Goal: Find specific page/section

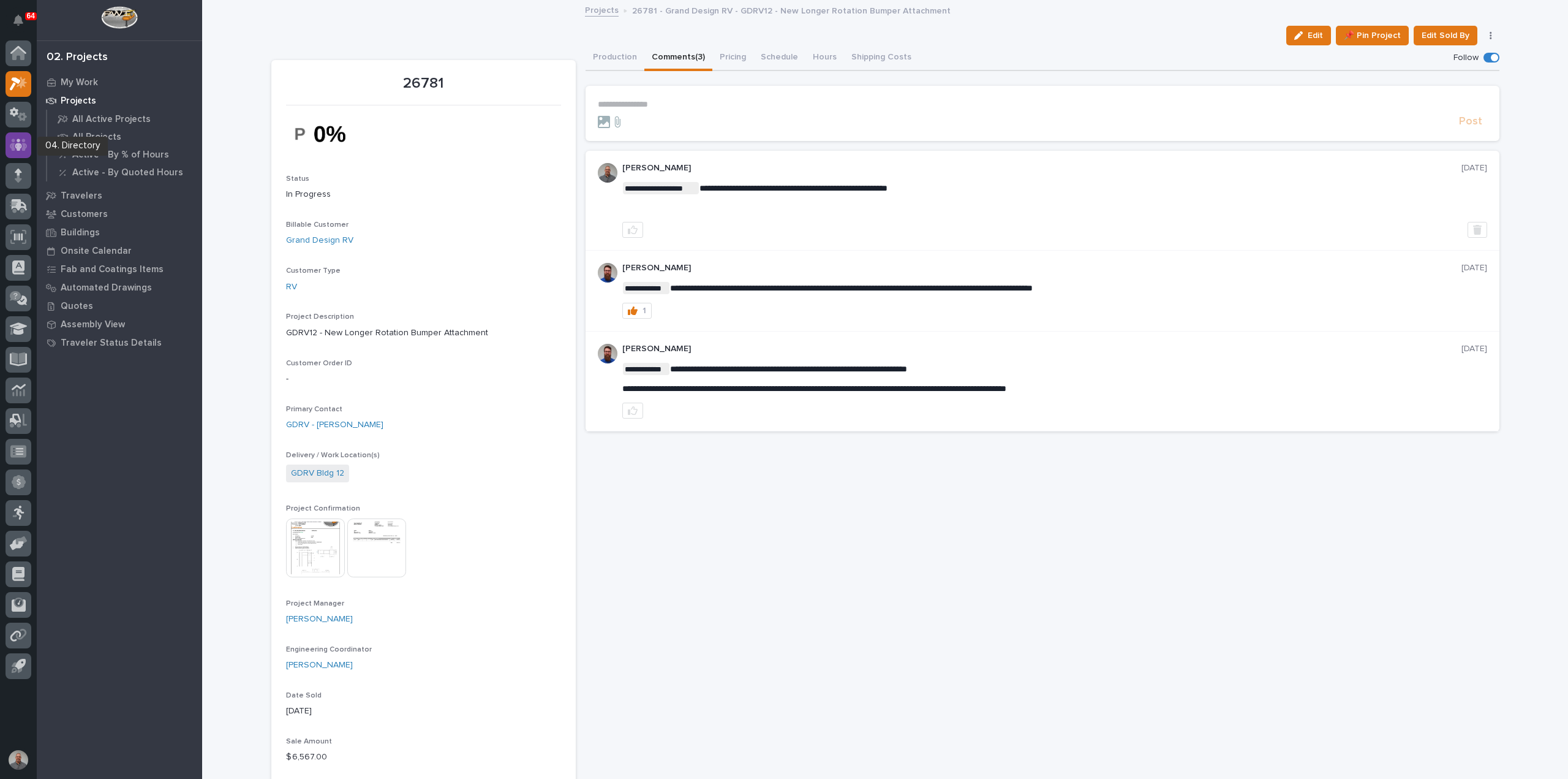
click at [19, 141] on icon at bounding box center [18, 144] width 8 height 13
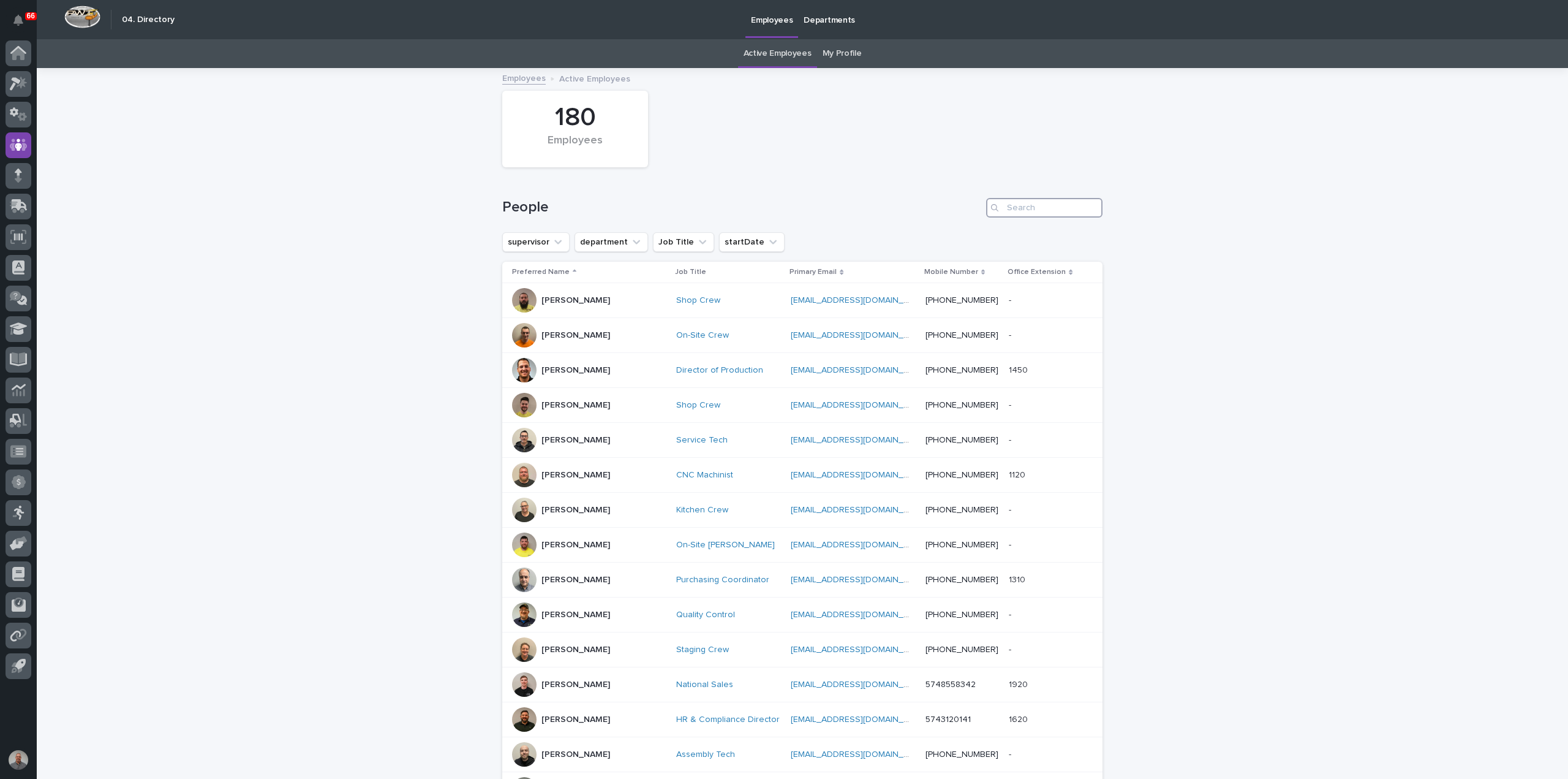
click at [1045, 207] on input "Search" at bounding box center [1043, 208] width 116 height 19
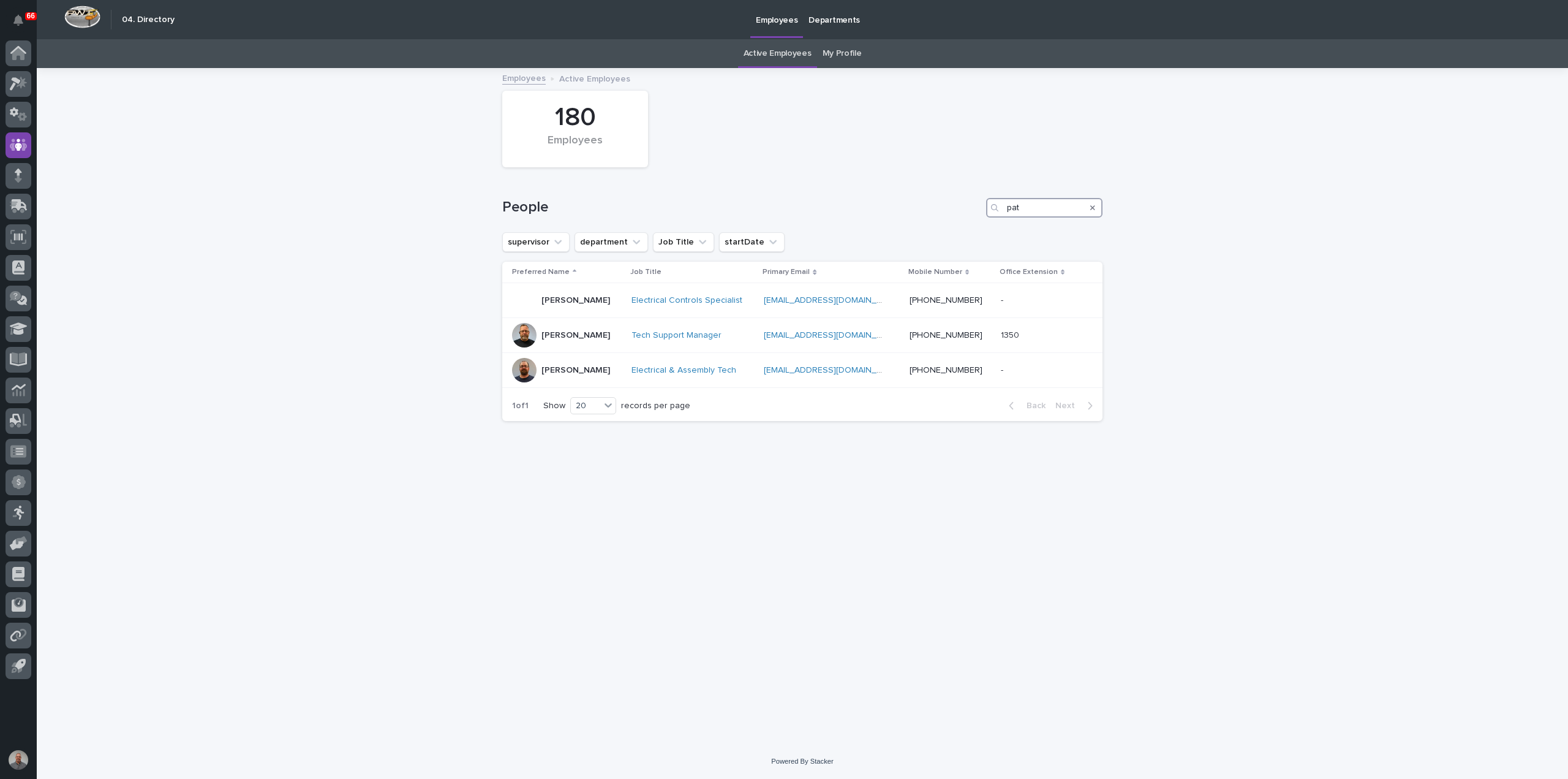
type input "pat"
